Goal: Task Accomplishment & Management: Manage account settings

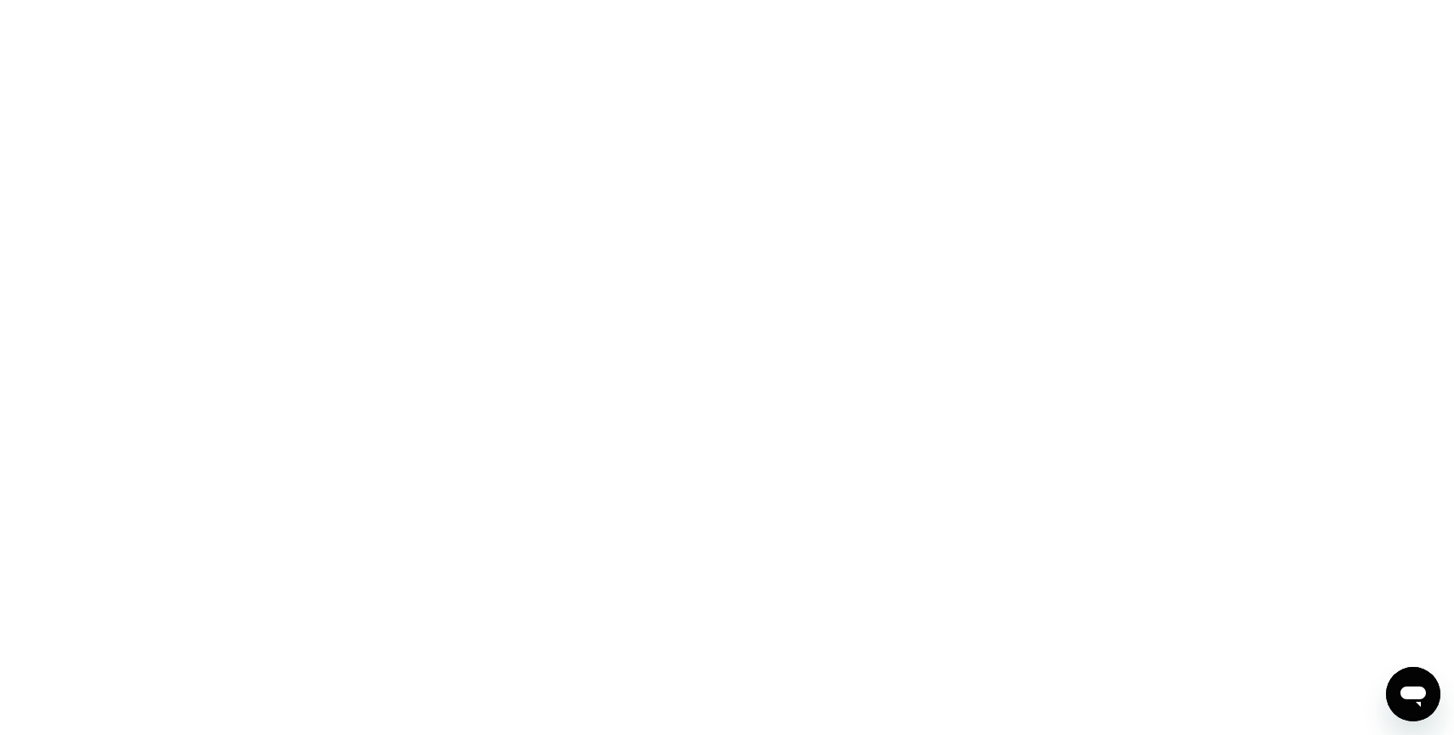
click at [1408, 691] on icon "Open messaging window" at bounding box center [1414, 696] width 26 height 20
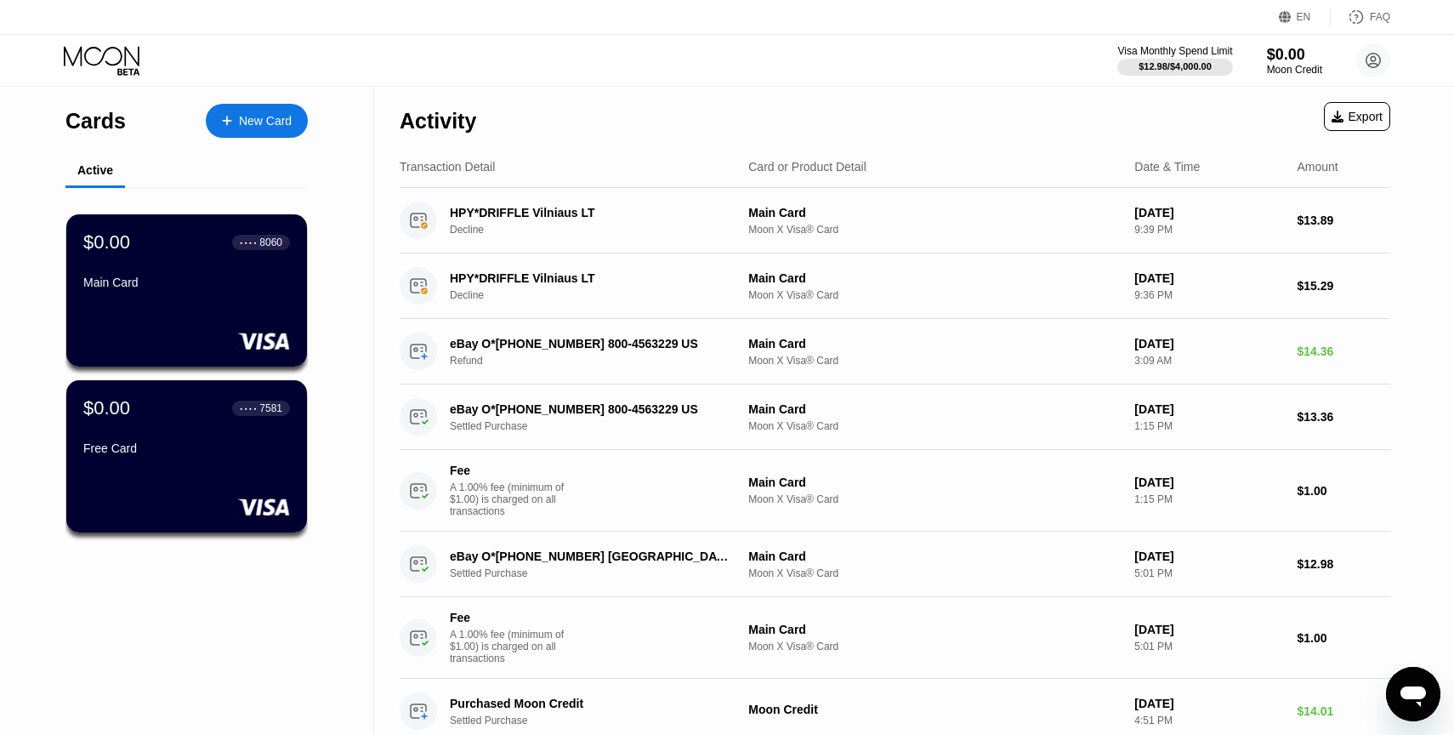
click at [1267, 71] on div "Moon Credit" at bounding box center [1294, 70] width 55 height 12
click at [1305, 81] on div "Visa Monthly Spend Limit $12.98 / $4,000.00 $0.00 Moon Credit [PERSON_NAME] [EM…" at bounding box center [727, 60] width 1454 height 51
click at [1291, 75] on div "Moon Credit" at bounding box center [1294, 70] width 57 height 12
